Goal: Check status: Check status

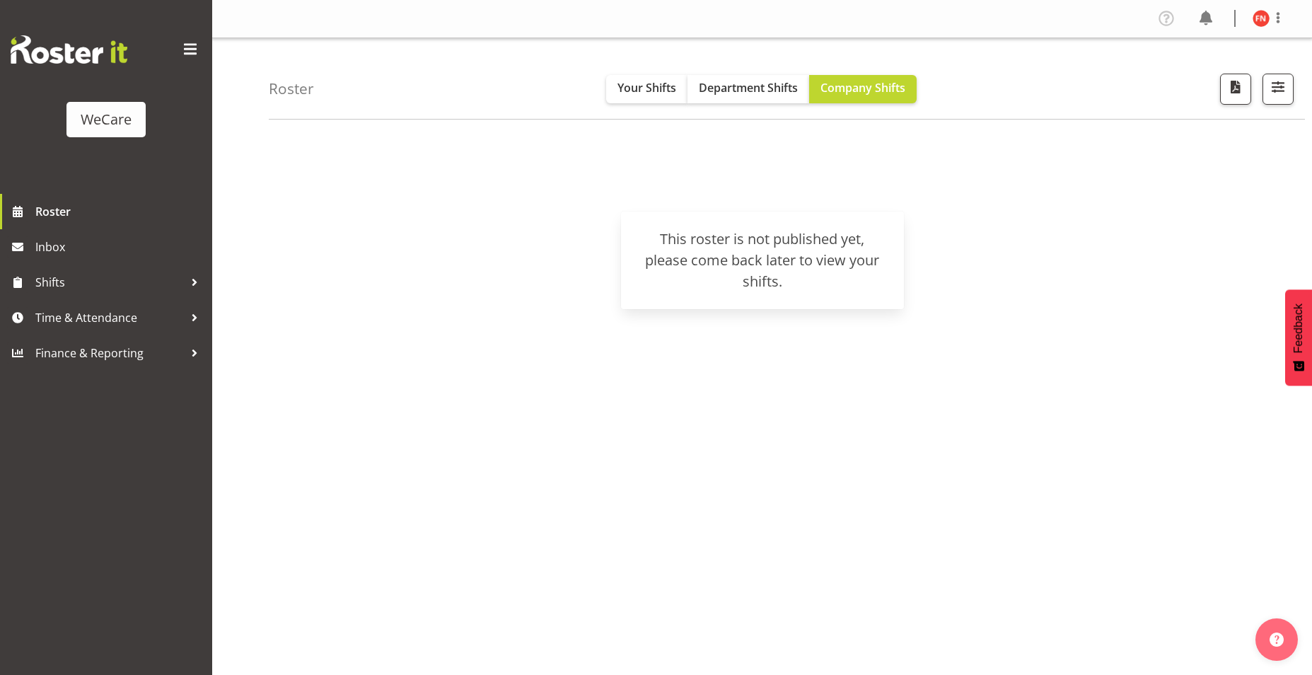
scroll to position [21, 0]
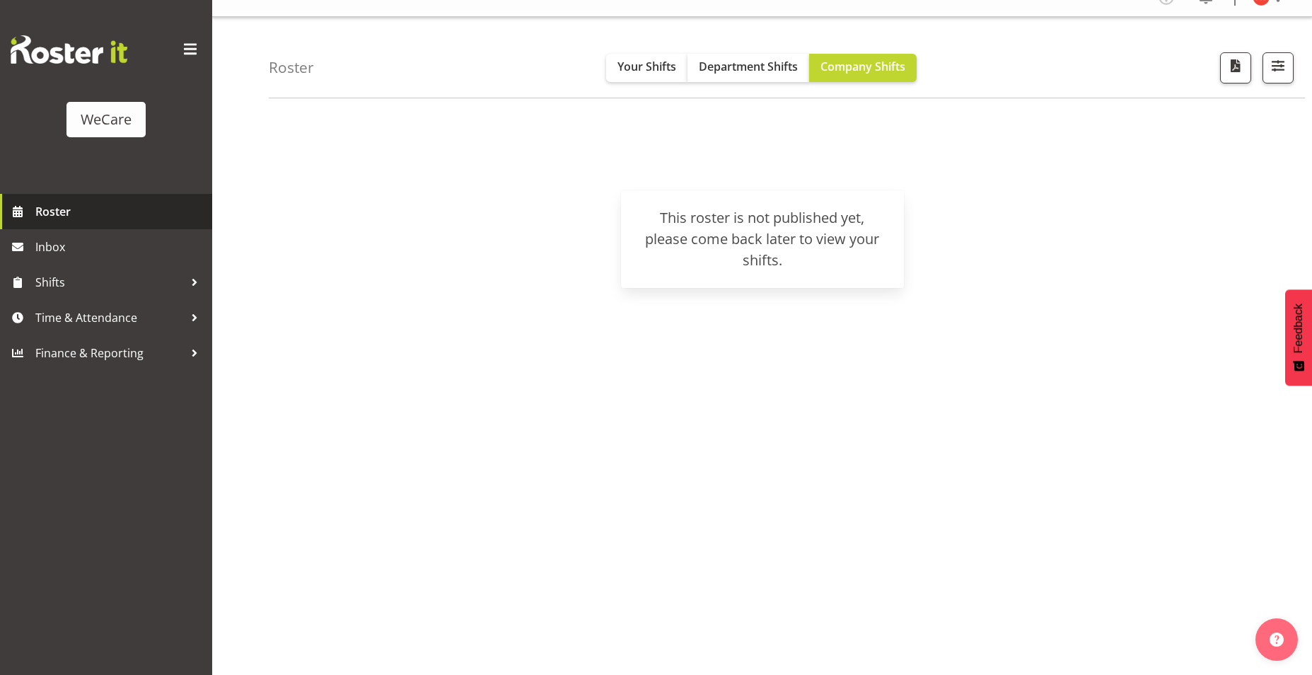
click at [59, 212] on span "Roster" at bounding box center [120, 211] width 170 height 21
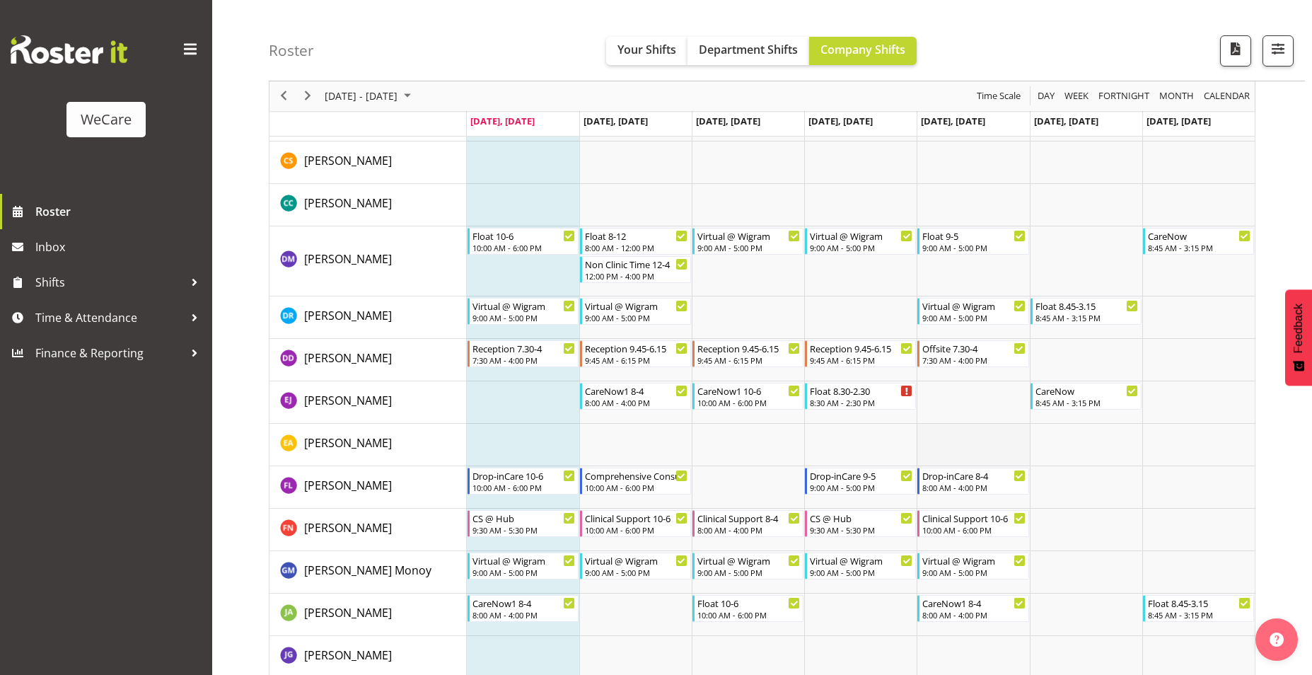
scroll to position [4316, 0]
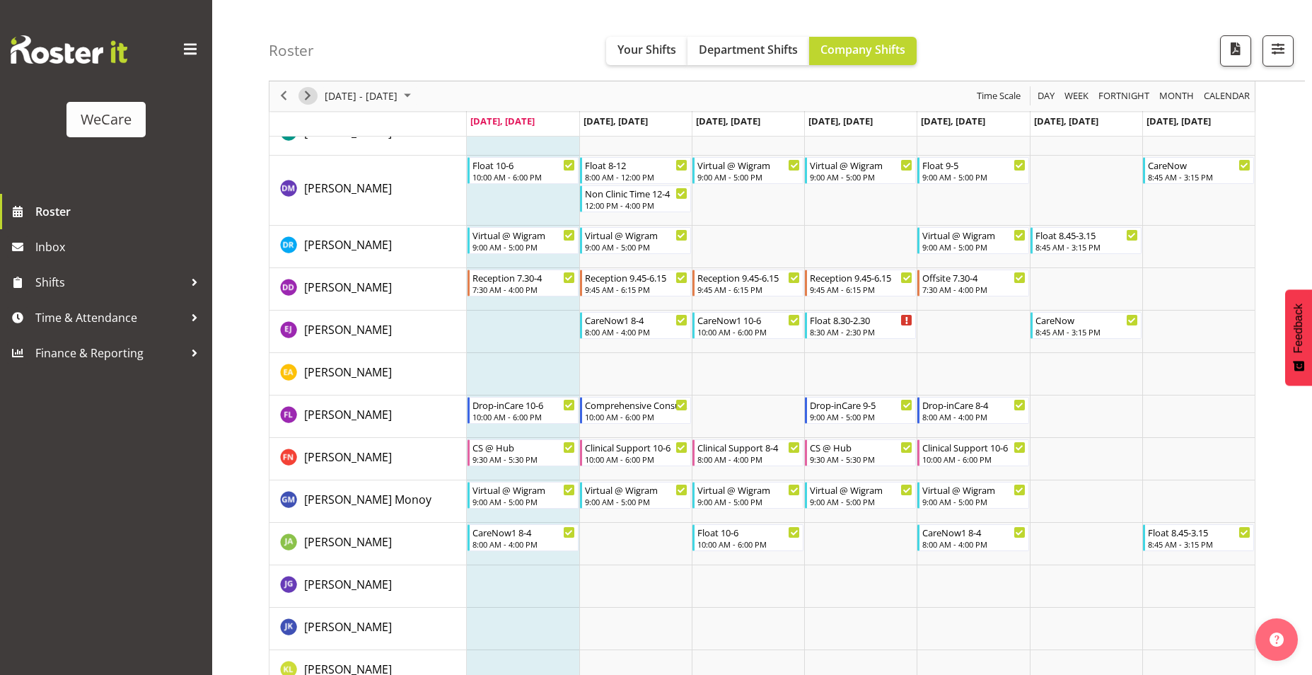
click at [313, 94] on span "Next" at bounding box center [307, 97] width 17 height 18
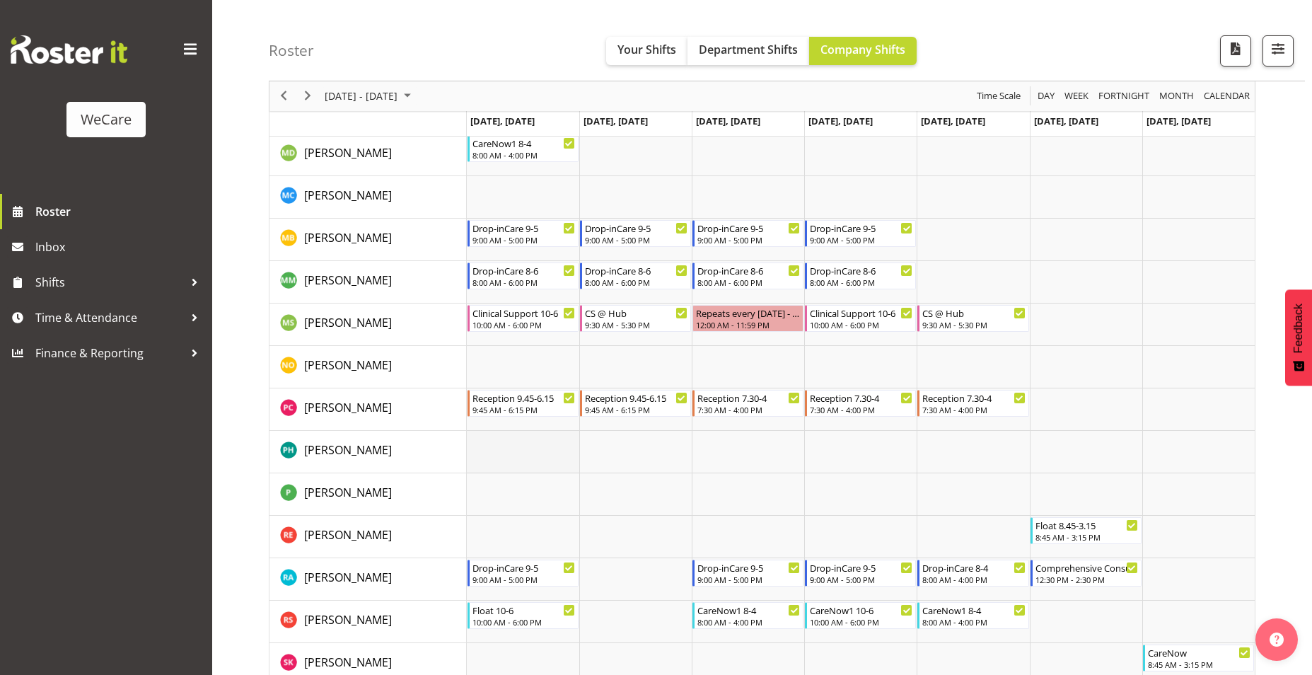
scroll to position [5094, 0]
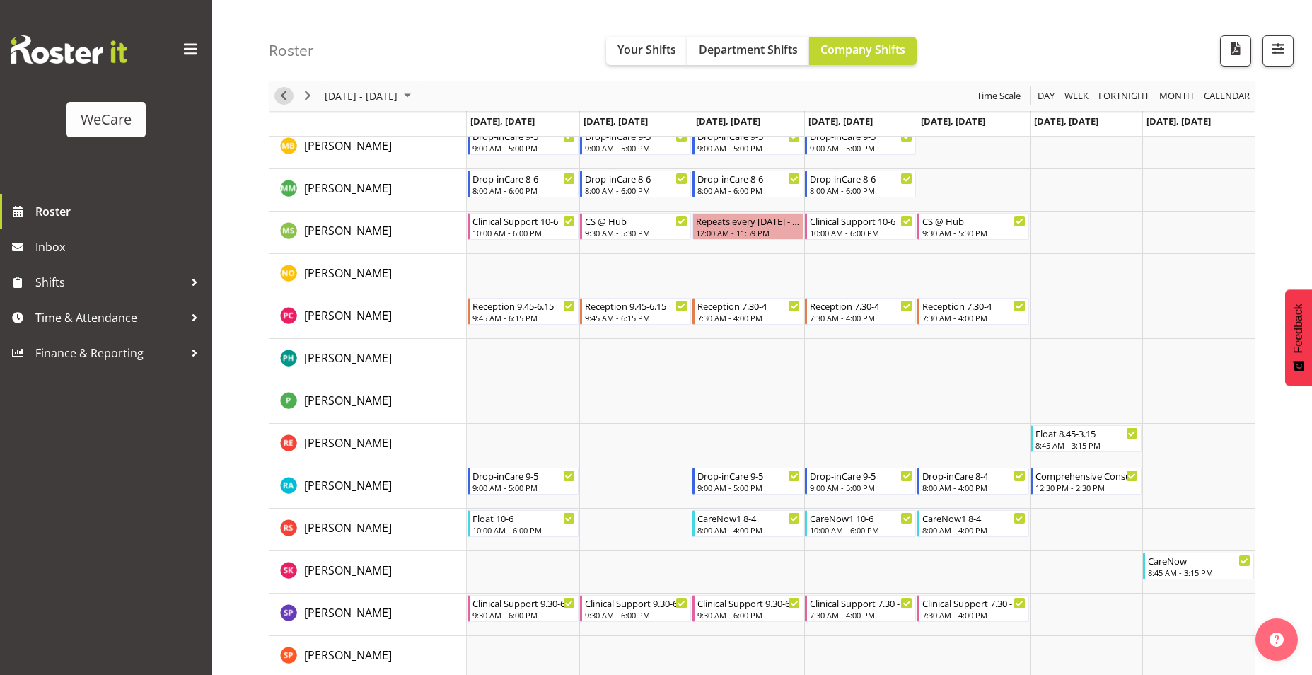
click at [277, 93] on span "Previous" at bounding box center [283, 97] width 17 height 18
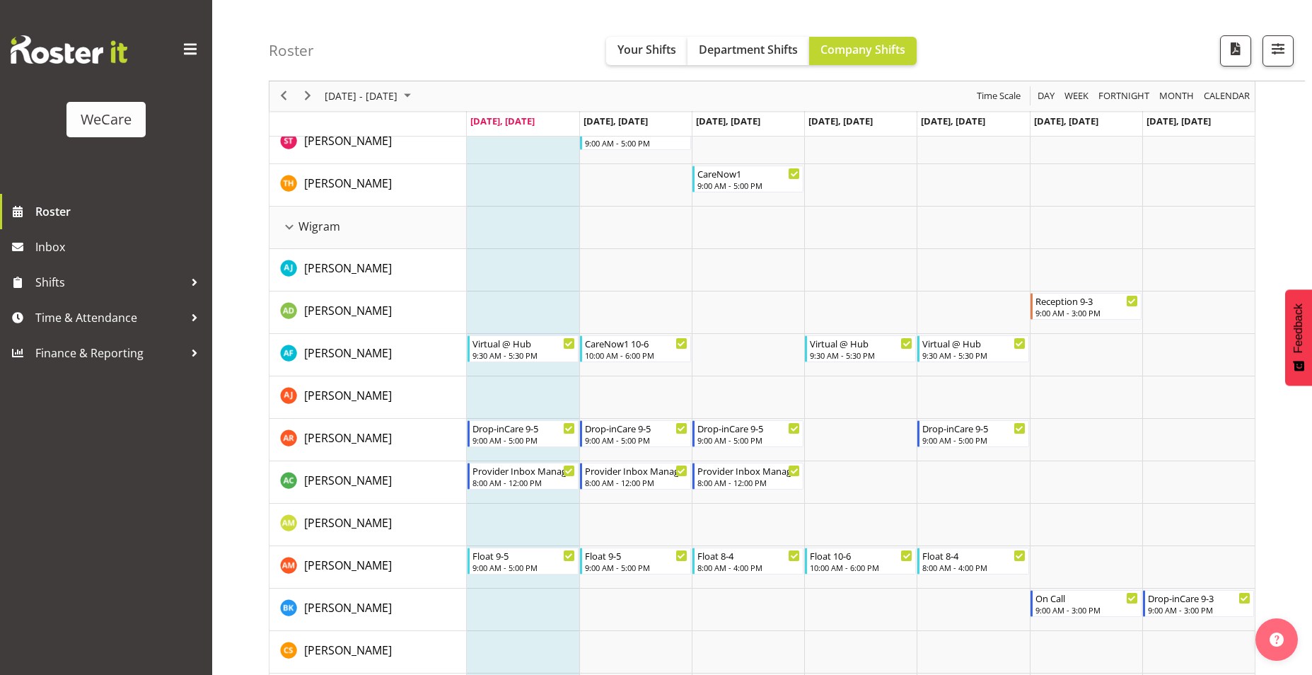
scroll to position [3751, 0]
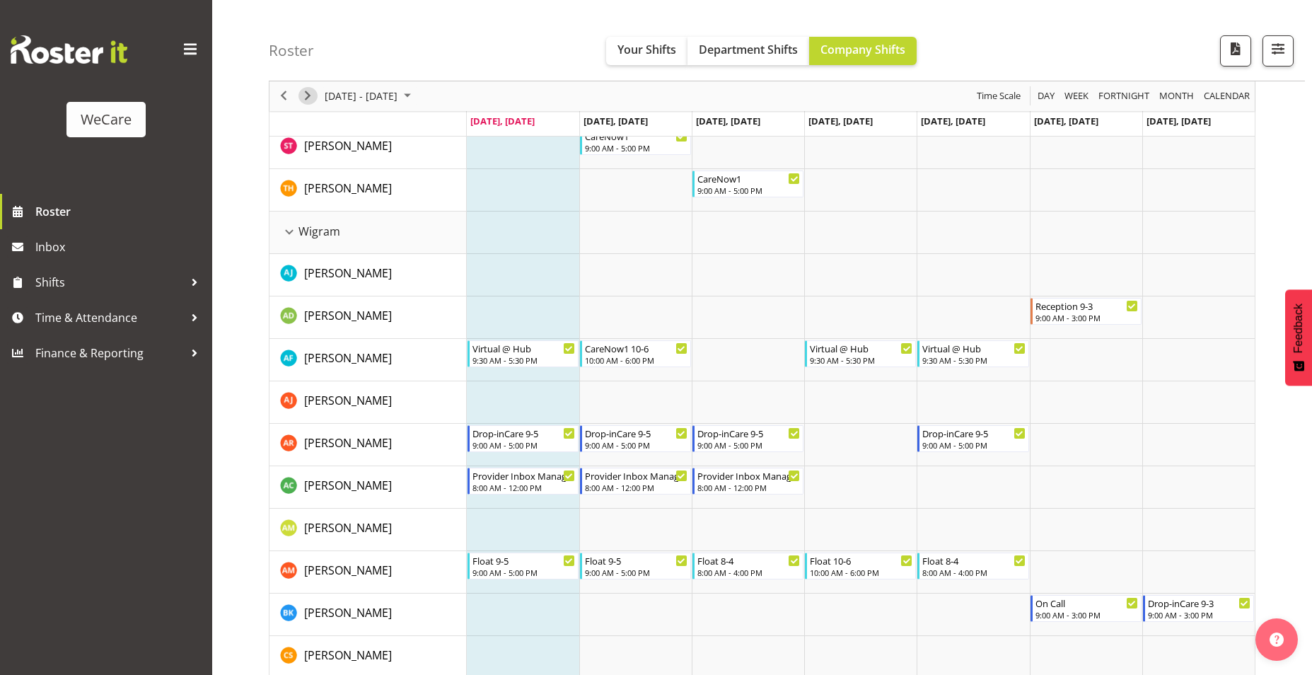
click at [303, 96] on span "Next" at bounding box center [307, 97] width 17 height 18
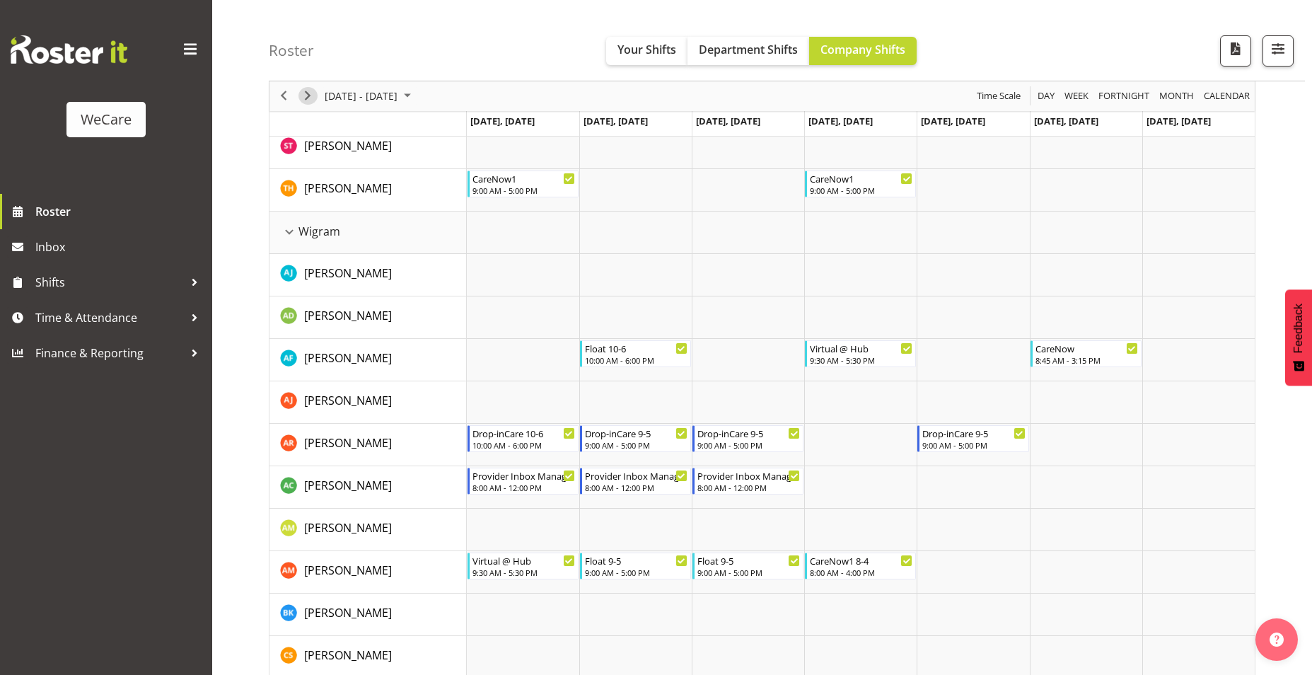
click at [304, 101] on span "Next" at bounding box center [307, 97] width 17 height 18
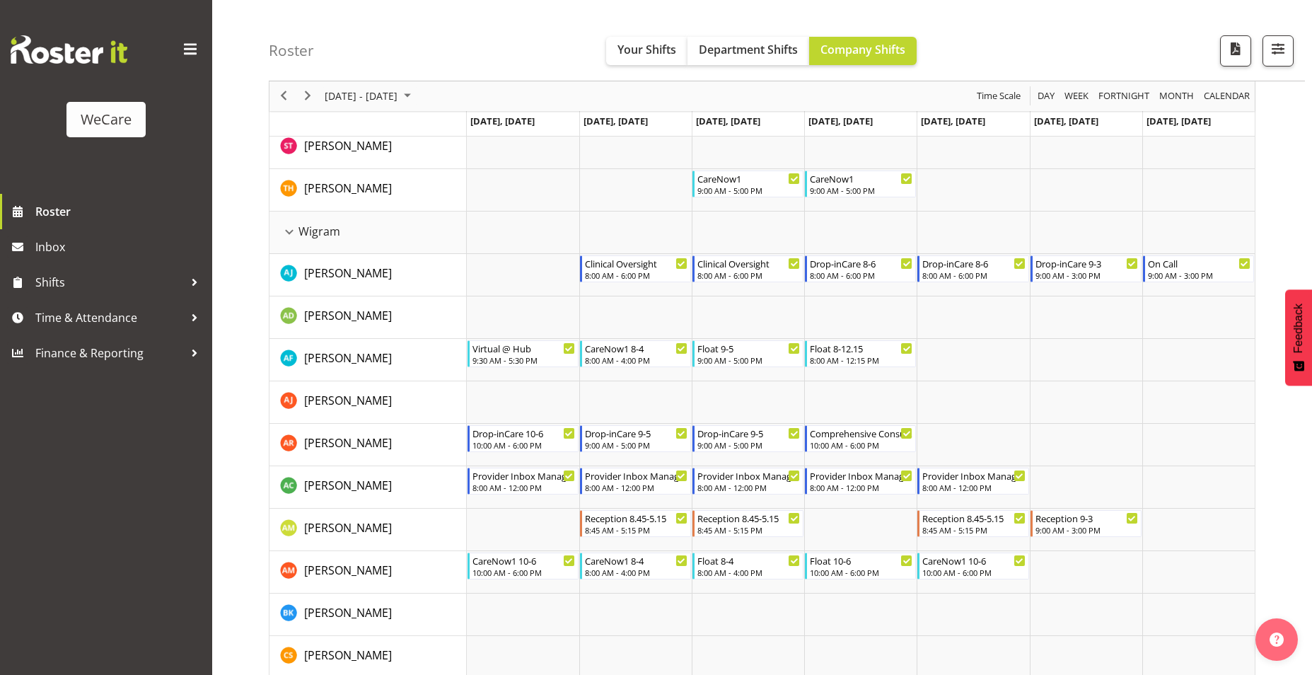
scroll to position [3778, 0]
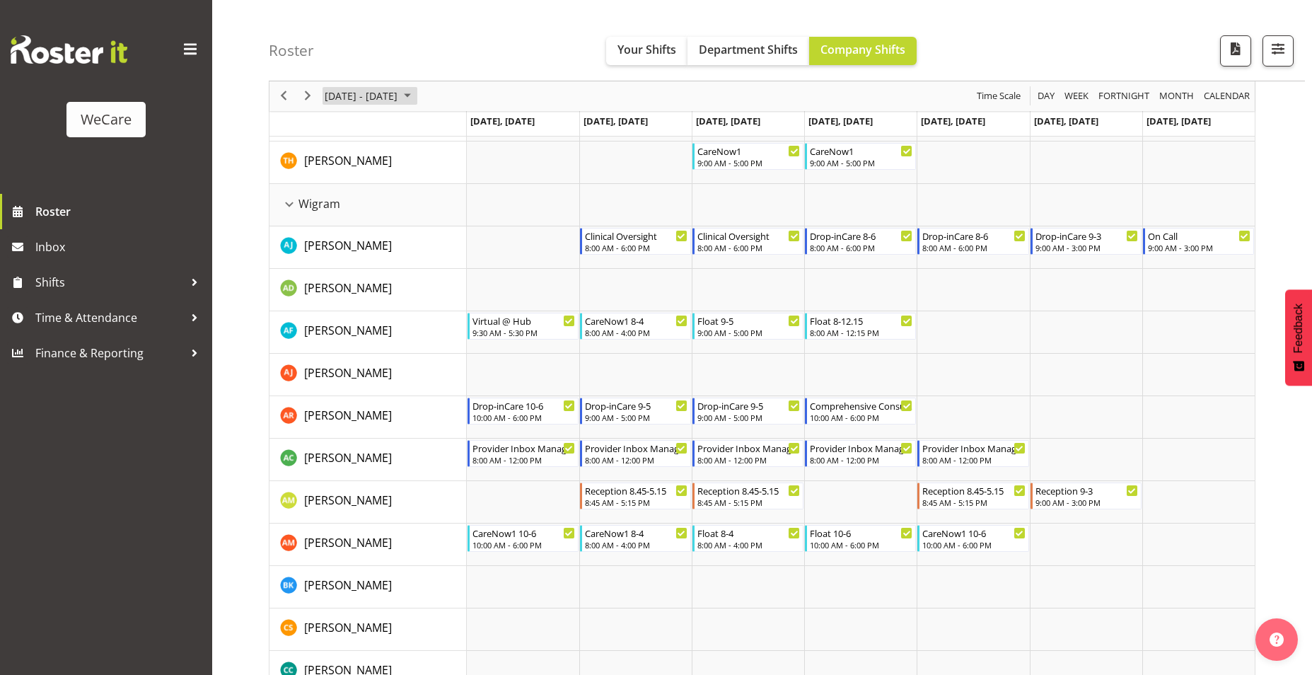
click at [360, 98] on span "August 25 - 31, 2025" at bounding box center [361, 97] width 76 height 18
click at [344, 226] on span "11" at bounding box center [339, 228] width 21 height 21
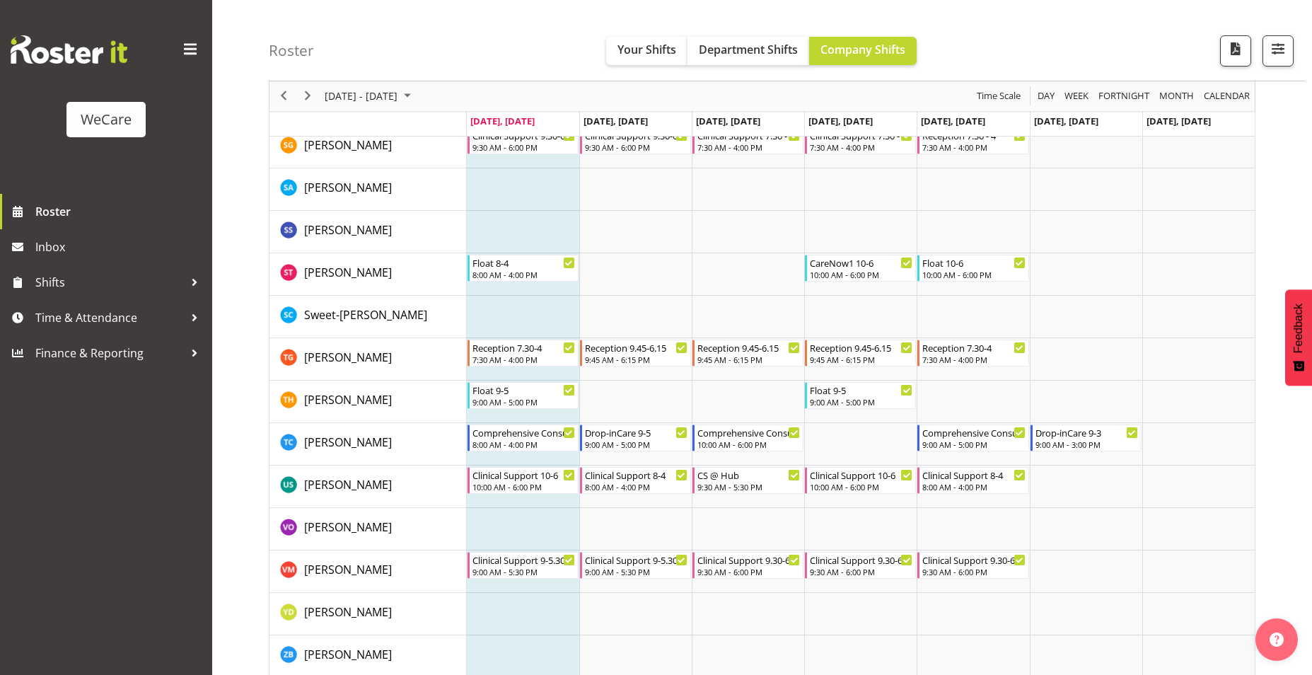
scroll to position [5661, 0]
